Goal: Find specific fact: Find specific fact

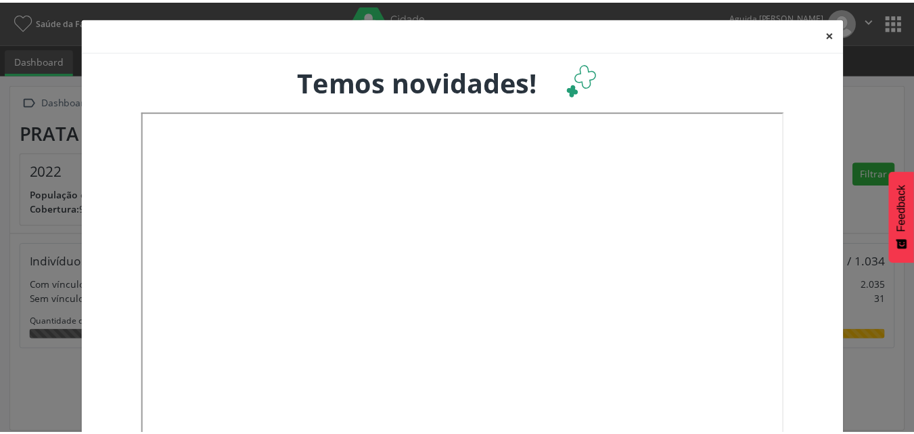
scroll to position [225, 302]
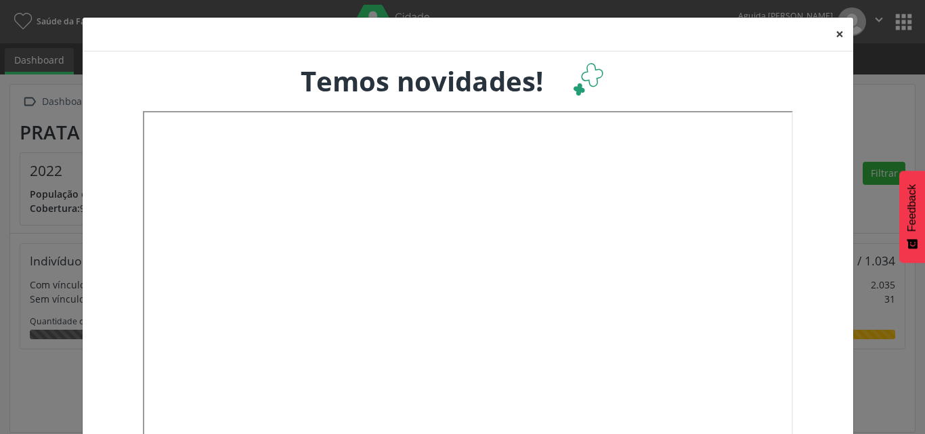
click at [836, 33] on button "×" at bounding box center [839, 34] width 27 height 33
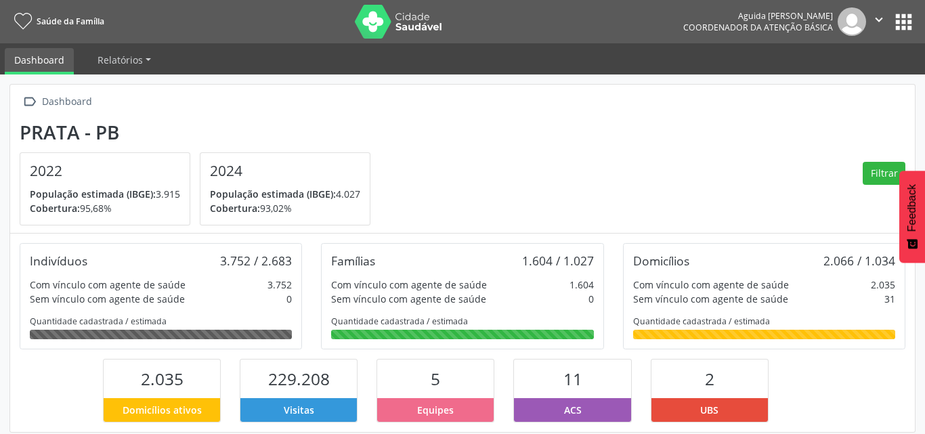
click at [836, 33] on div "× Temos novidades!" at bounding box center [468, 229] width 772 height 493
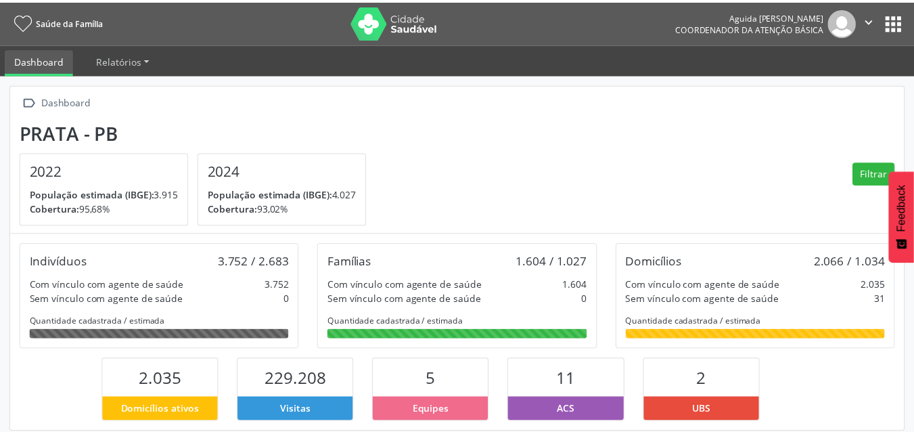
scroll to position [0, 0]
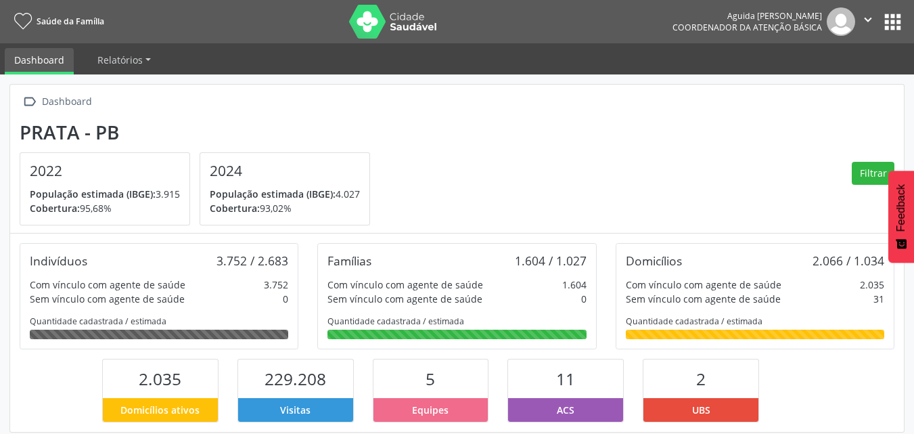
click at [891, 16] on button "apps" at bounding box center [893, 22] width 24 height 24
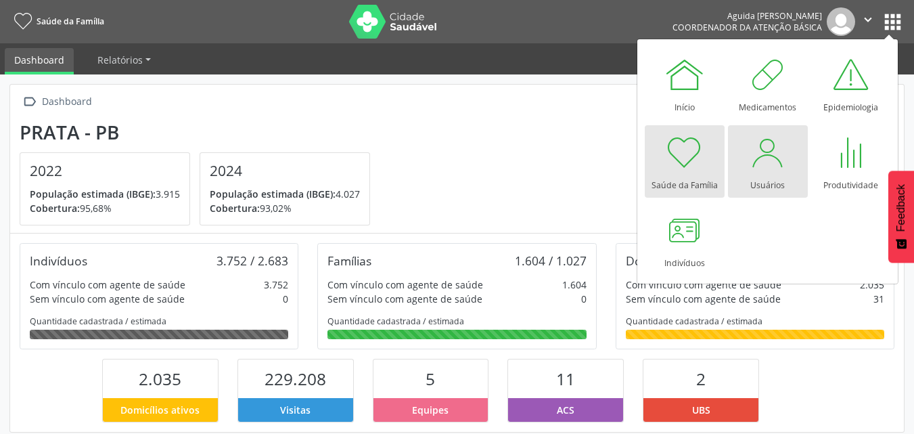
click at [764, 138] on div at bounding box center [768, 152] width 41 height 41
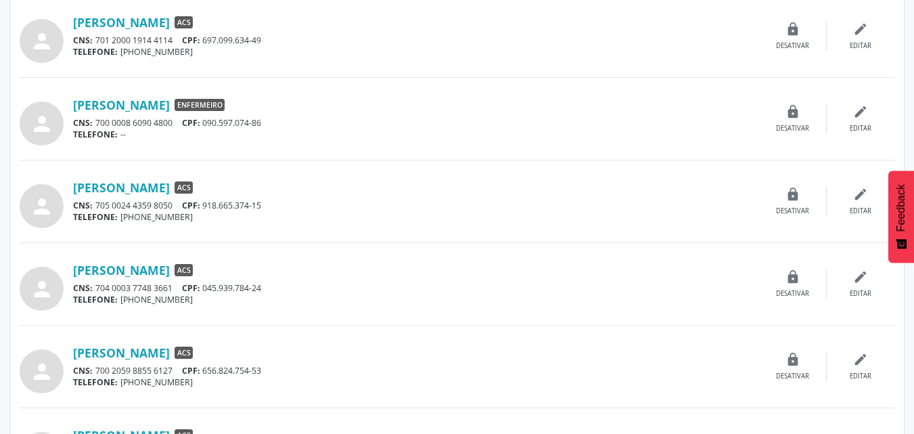
scroll to position [976, 0]
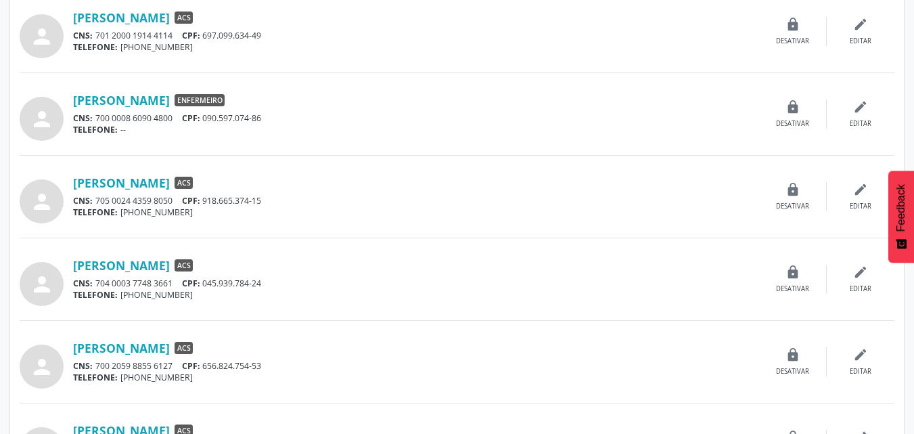
drag, startPoint x: 274, startPoint y: 36, endPoint x: 202, endPoint y: 35, distance: 72.4
click at [202, 35] on div "CNS: 701 2000 1914 4114 CPF: 697.099.634-49" at bounding box center [416, 36] width 686 height 12
copy div ": 697.099.634-49"
